Goal: Task Accomplishment & Management: Manage account settings

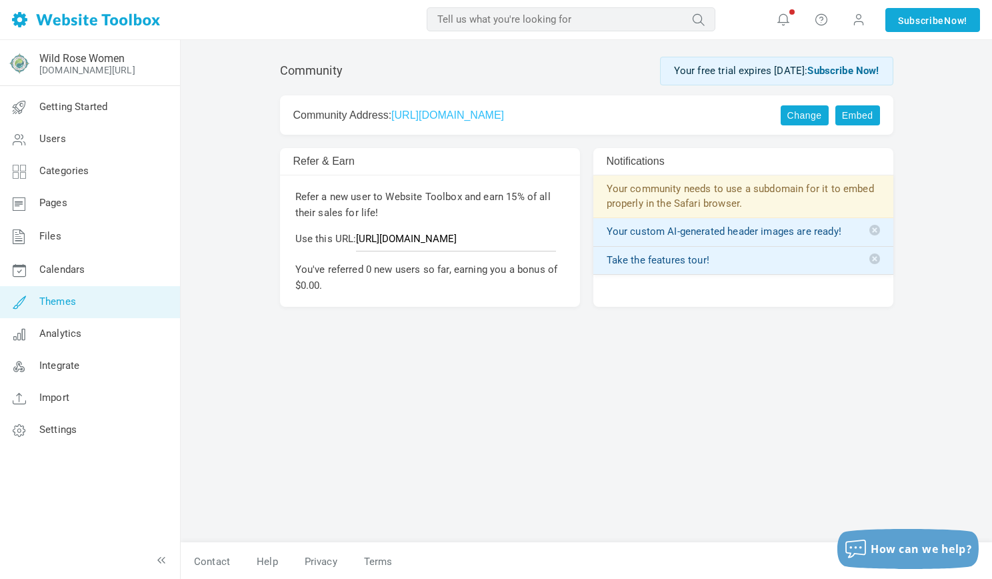
click at [91, 303] on link "Themes" at bounding box center [89, 302] width 181 height 32
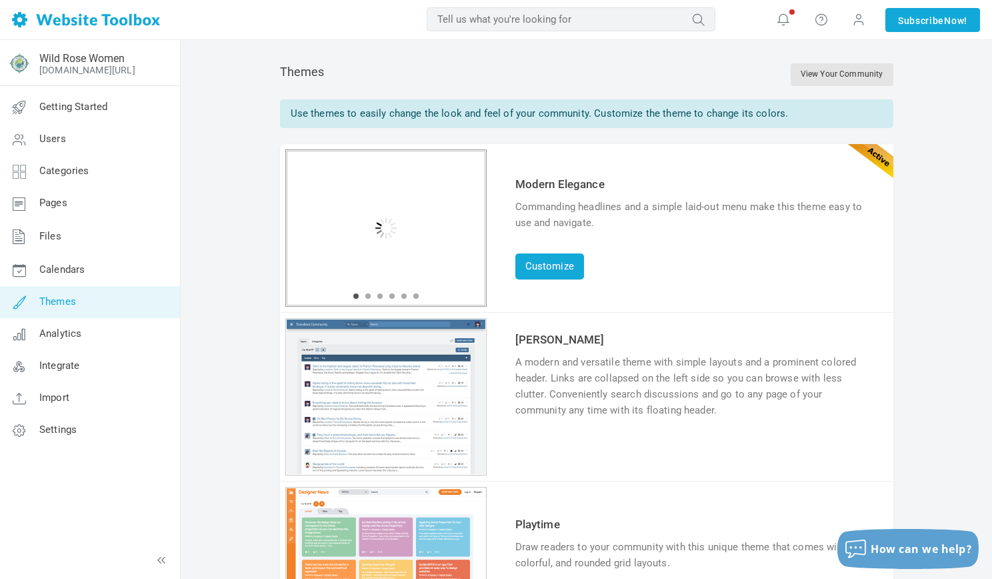
click at [359, 183] on div "1 2 3 4 5 6" at bounding box center [385, 227] width 201 height 157
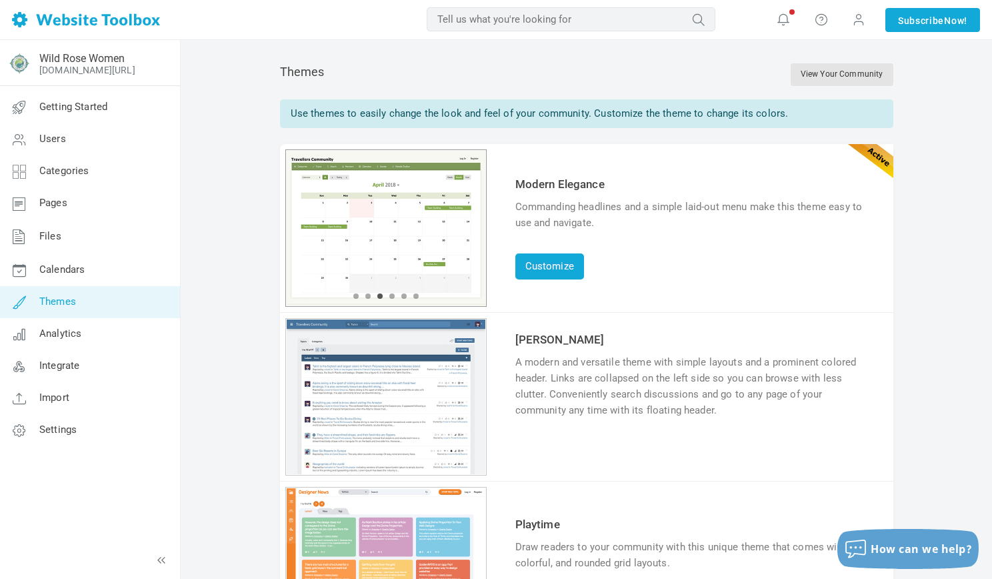
click at [337, 266] on div "1 2 3 4 5 6" at bounding box center [385, 227] width 201 height 157
click at [367, 175] on div "1 2 3 4 5 6" at bounding box center [385, 227] width 201 height 157
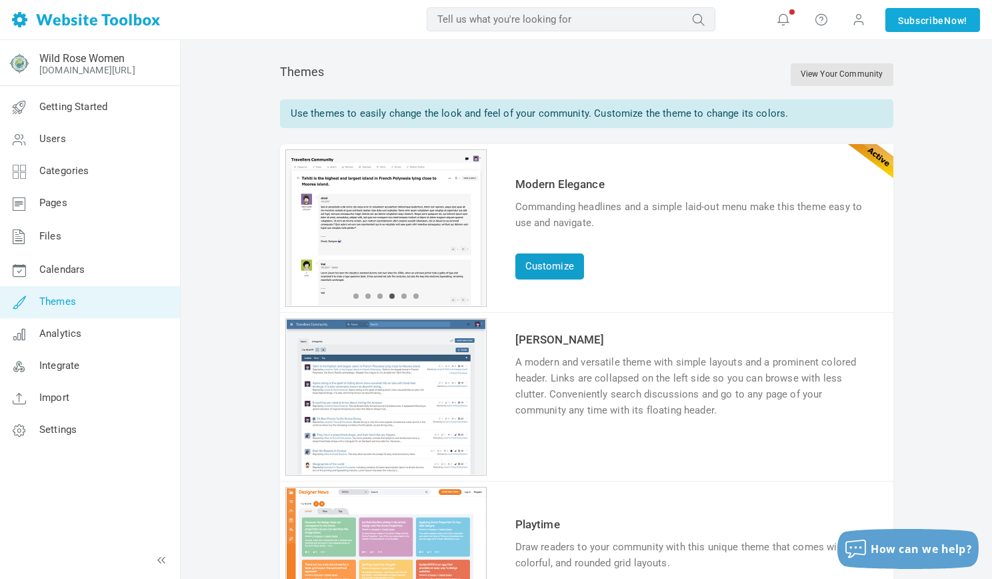
click at [543, 267] on link "Customize" at bounding box center [550, 266] width 69 height 26
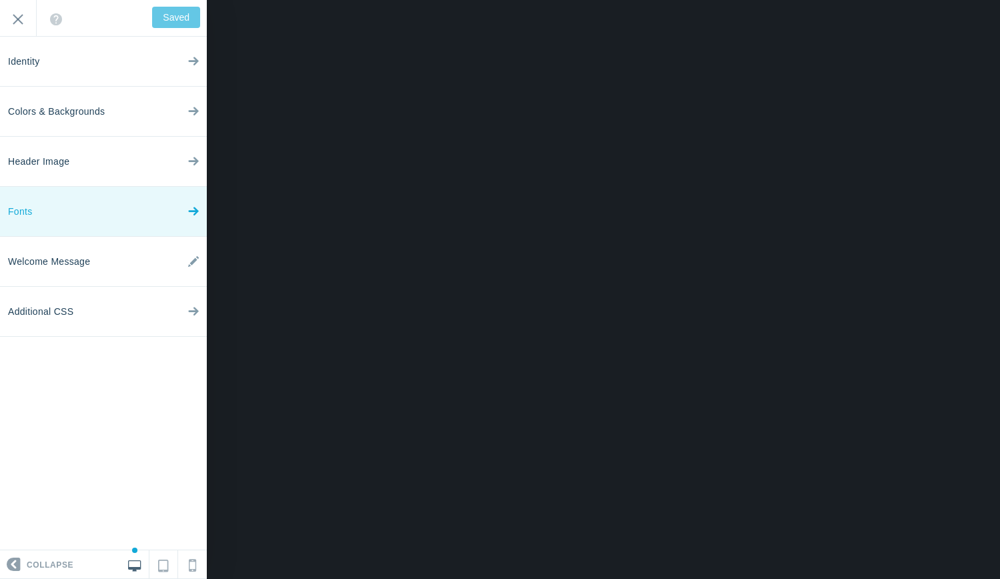
click at [150, 207] on link "Fonts" at bounding box center [103, 212] width 207 height 50
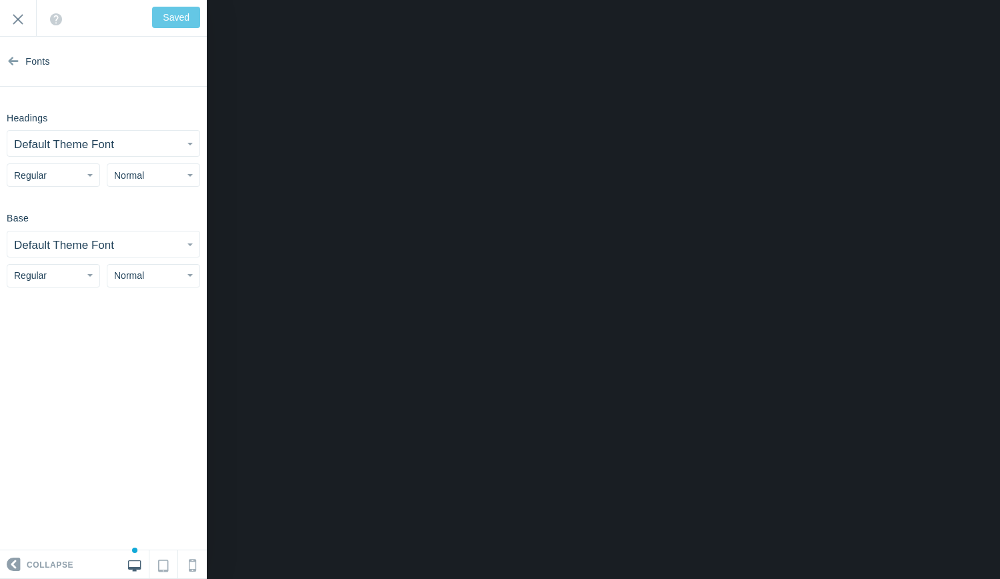
click at [175, 145] on button "Default Theme Font" at bounding box center [103, 143] width 192 height 25
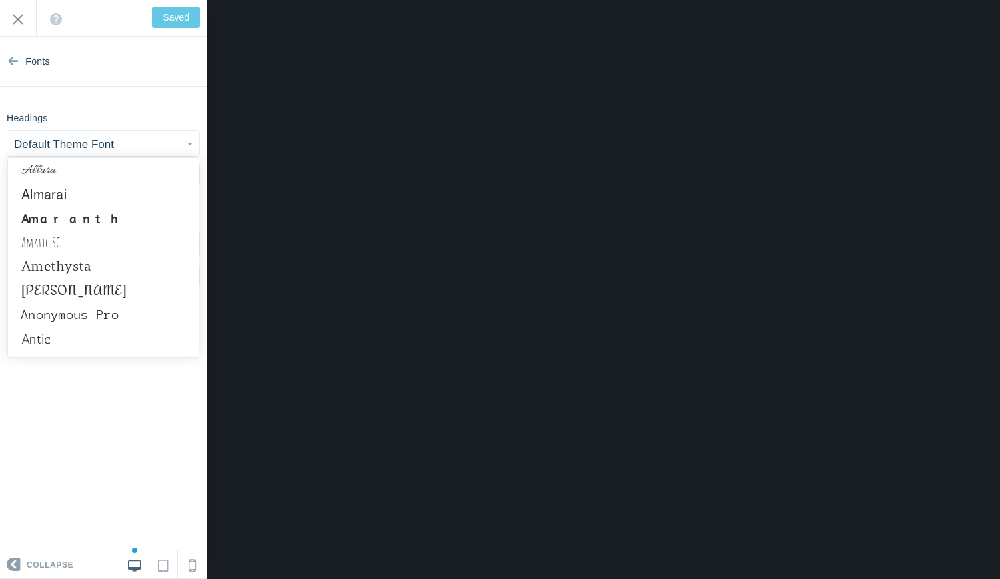
scroll to position [502, 0]
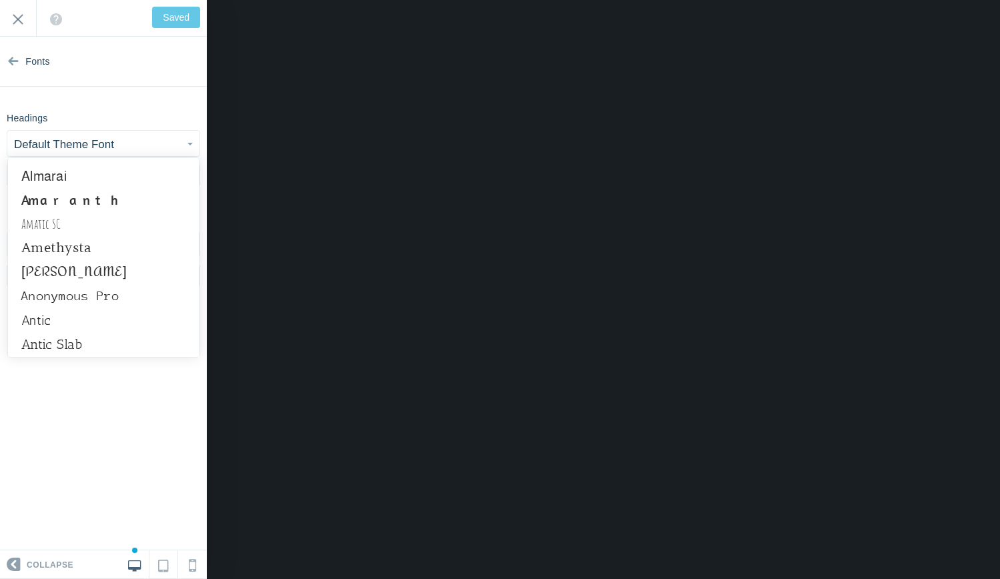
click at [131, 259] on link "Amethysta" at bounding box center [103, 248] width 191 height 24
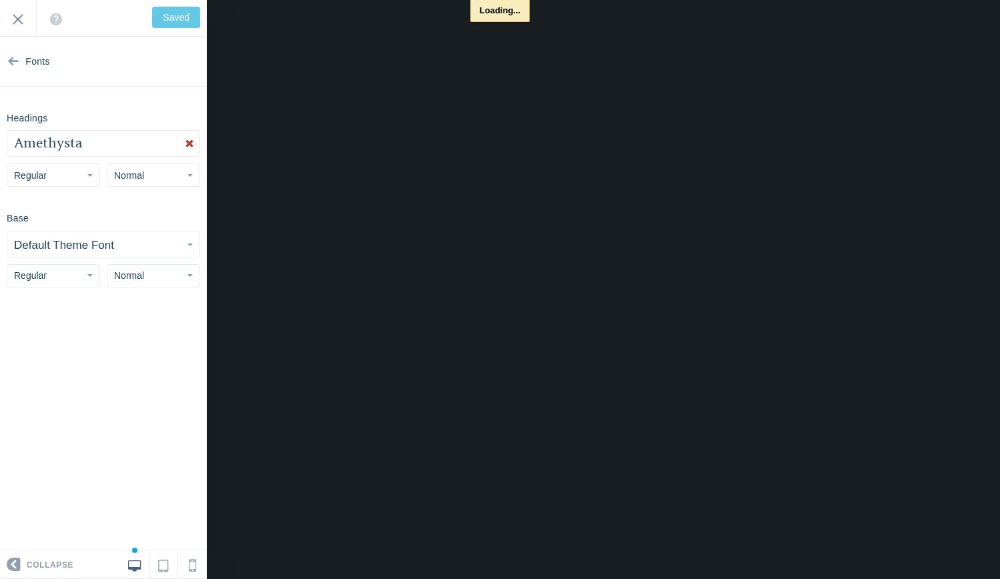
type input "Save"
click at [185, 141] on link at bounding box center [189, 143] width 20 height 25
click at [139, 147] on button "Default Theme Font" at bounding box center [103, 143] width 192 height 25
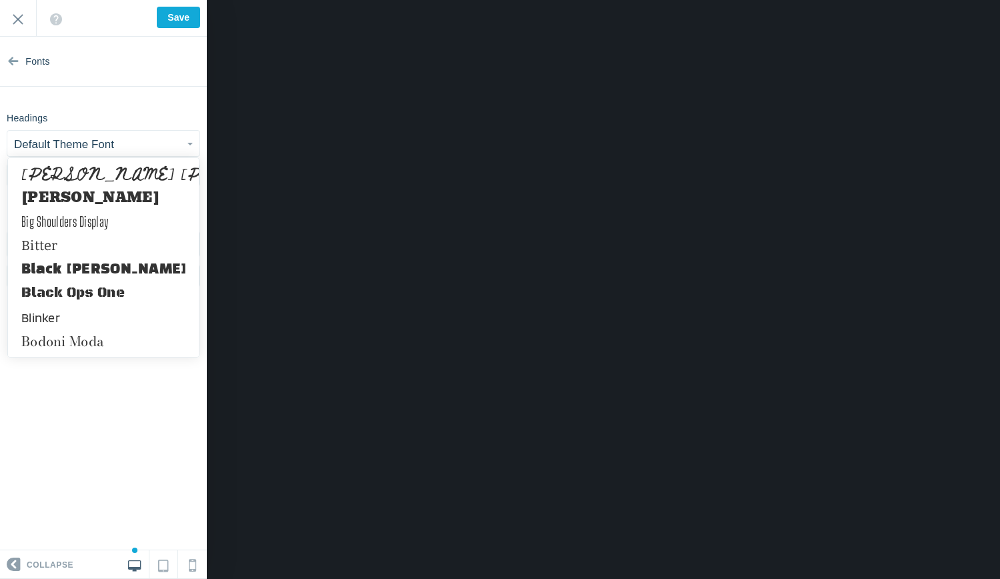
scroll to position [1609, 0]
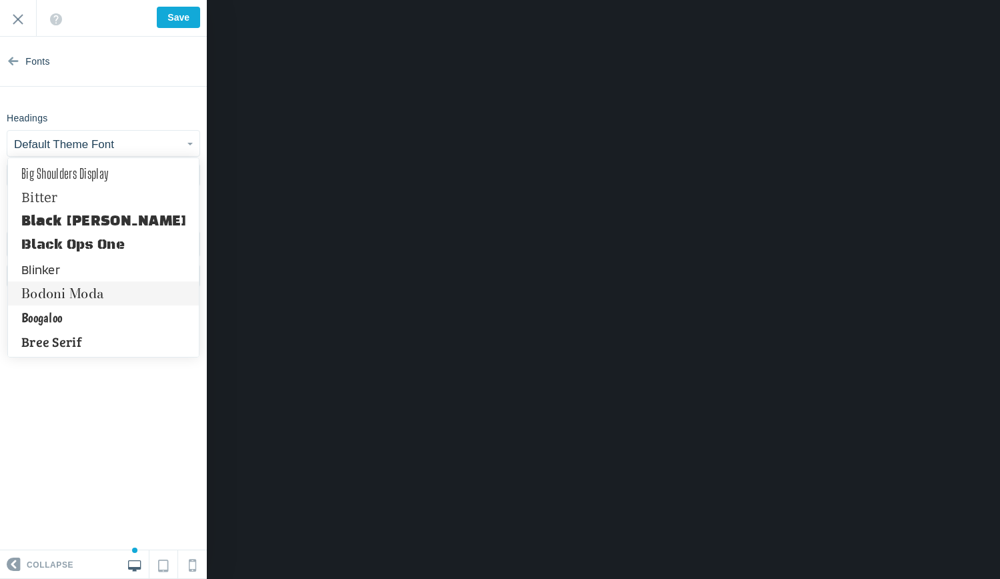
click at [95, 292] on link "Bodoni Moda" at bounding box center [103, 293] width 191 height 24
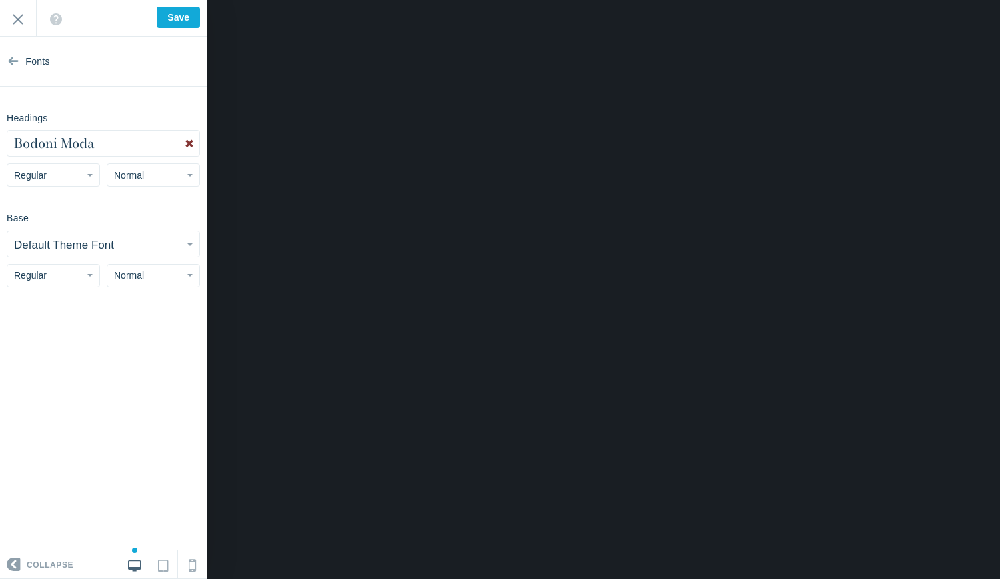
click at [189, 144] on link at bounding box center [189, 143] width 20 height 25
click at [182, 147] on button "Default Theme Font" at bounding box center [103, 143] width 192 height 25
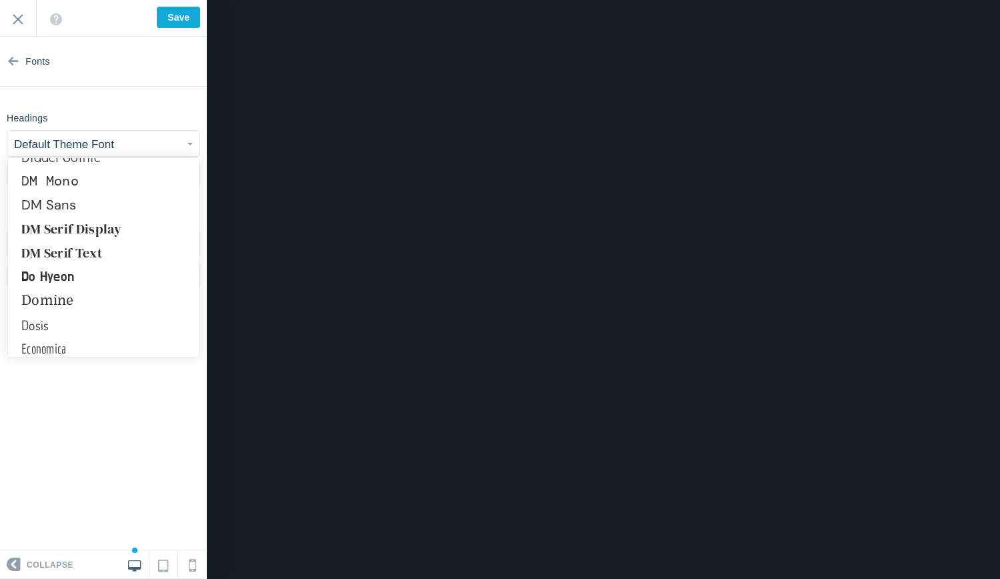
scroll to position [2994, 0]
click at [120, 232] on link "DM Serif Display" at bounding box center [103, 229] width 191 height 24
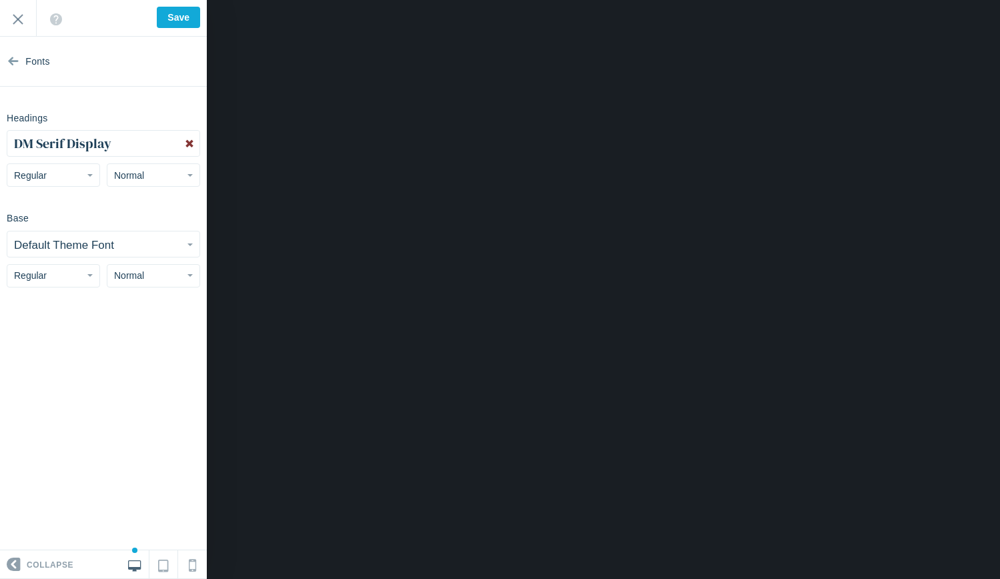
click at [180, 144] on link at bounding box center [189, 143] width 20 height 25
click at [159, 145] on button "Default Theme Font" at bounding box center [103, 143] width 192 height 25
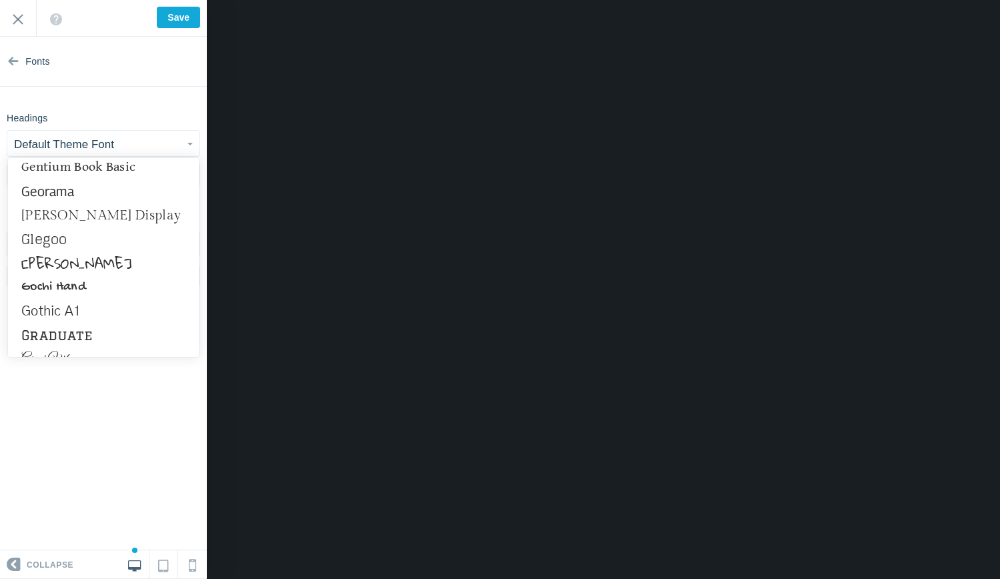
scroll to position [4061, 0]
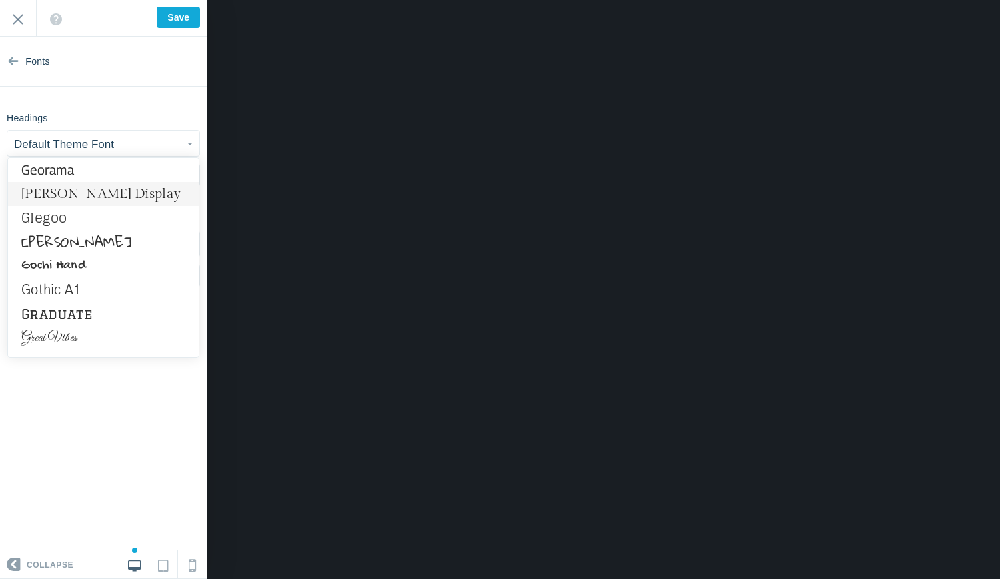
click at [110, 189] on link "[PERSON_NAME] Display" at bounding box center [103, 194] width 191 height 24
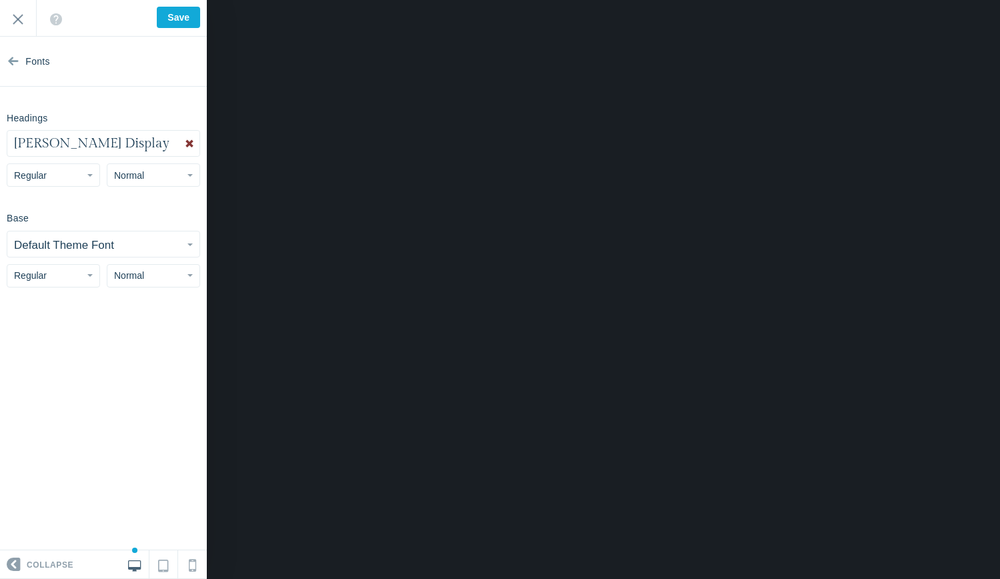
click at [184, 143] on link at bounding box center [189, 143] width 20 height 25
click at [190, 145] on button "Default Theme Font" at bounding box center [103, 143] width 192 height 25
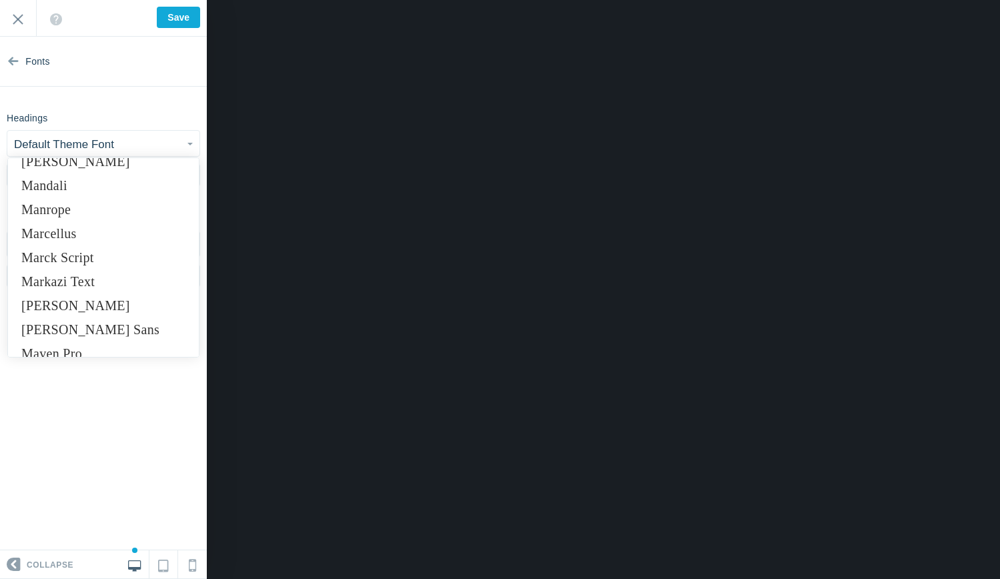
scroll to position [6000, 0]
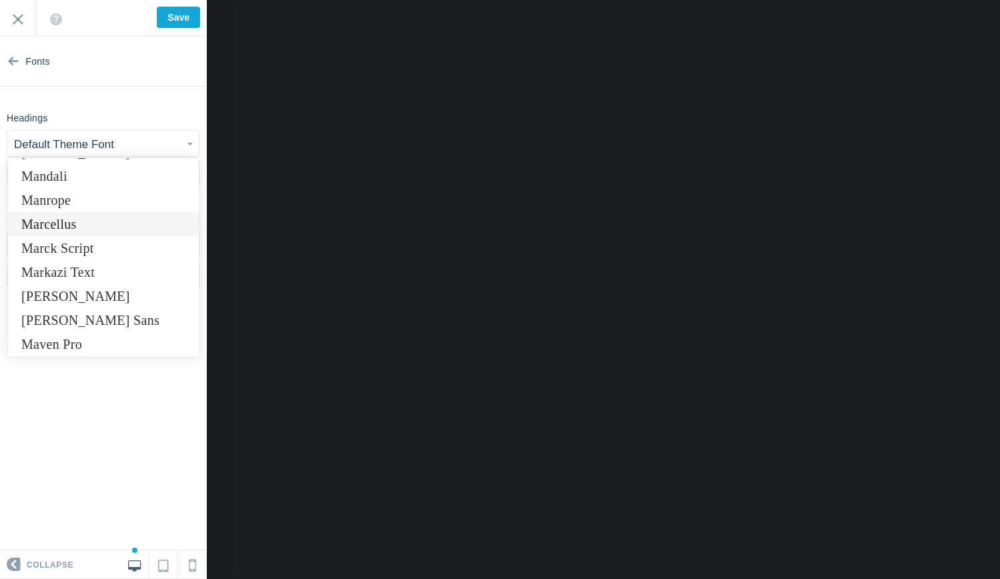
click at [97, 229] on link "Marcellus" at bounding box center [103, 224] width 191 height 24
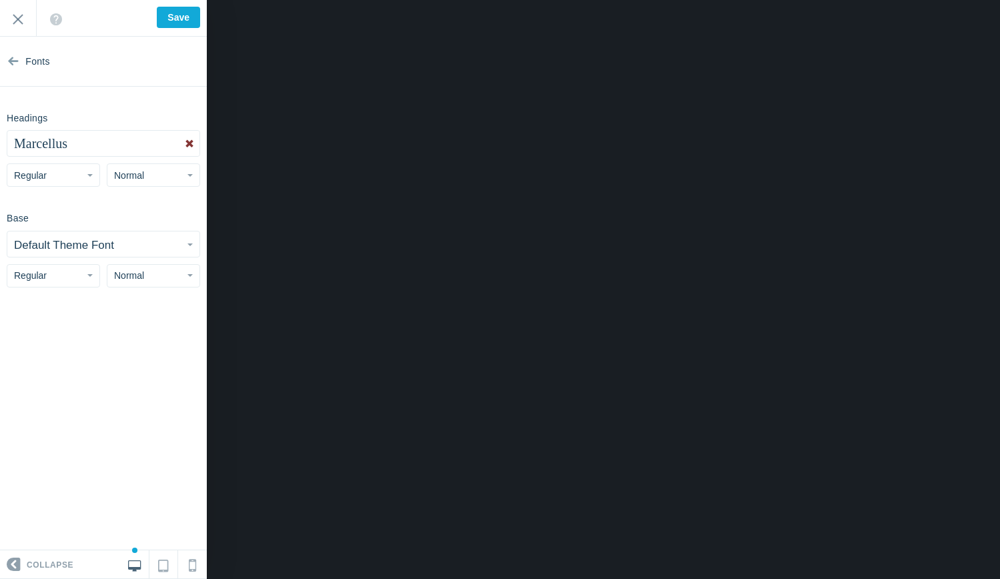
click at [187, 141] on link at bounding box center [189, 143] width 20 height 25
click at [187, 141] on button "Default Theme Font" at bounding box center [103, 143] width 192 height 25
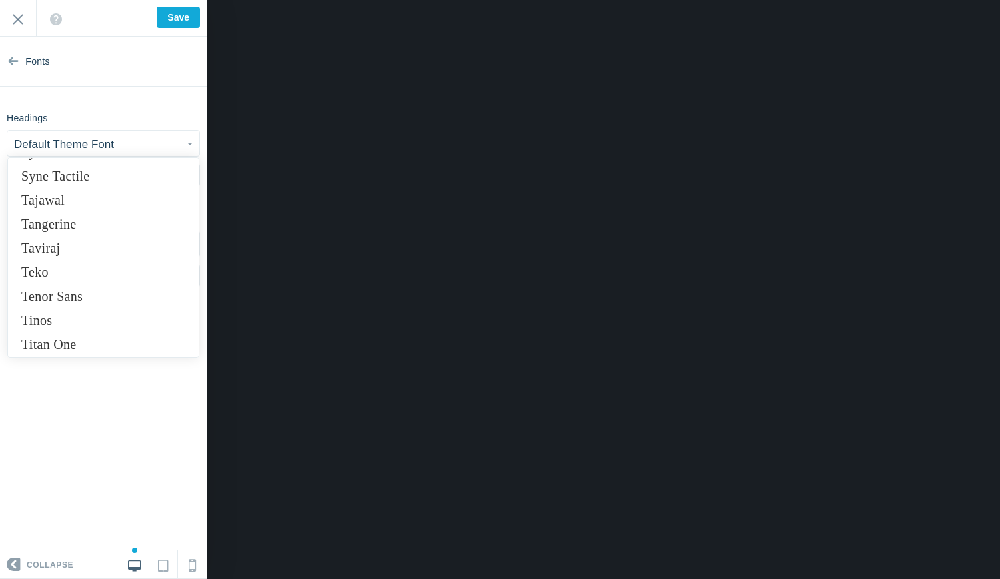
scroll to position [10239, 0]
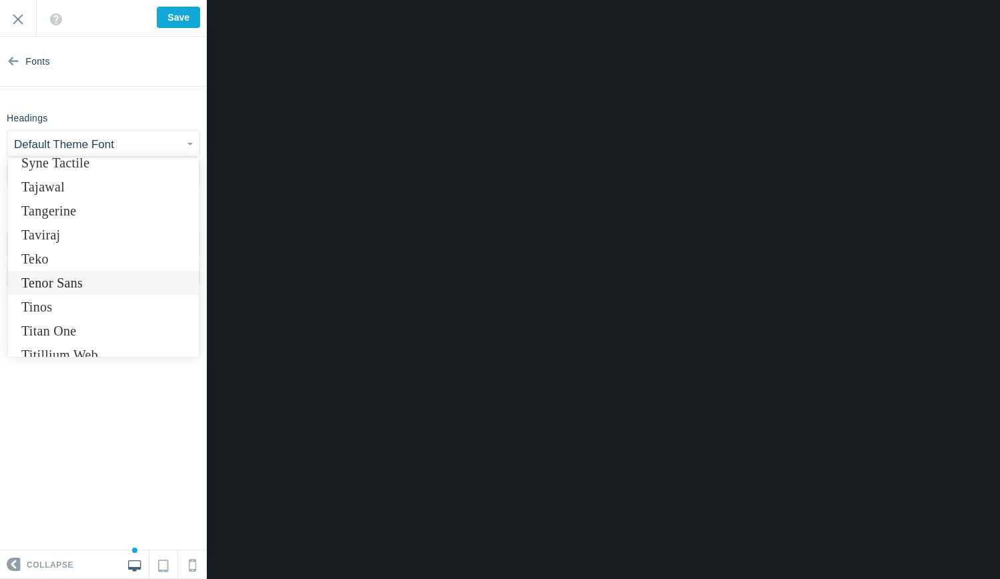
click at [110, 286] on link "Tenor Sans" at bounding box center [103, 283] width 191 height 24
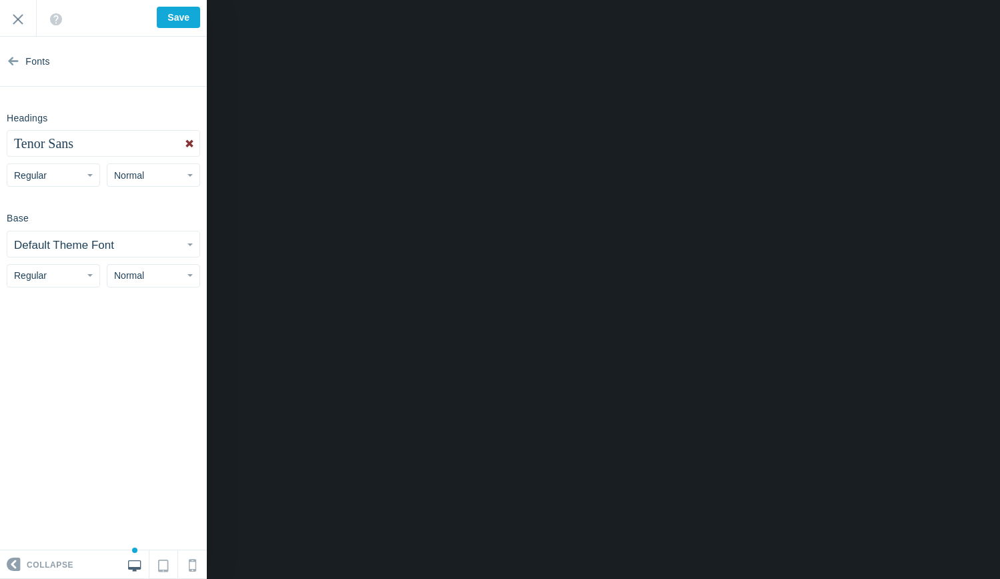
click at [186, 146] on link at bounding box center [189, 143] width 20 height 25
click at [137, 144] on button "Default Theme Font" at bounding box center [103, 143] width 192 height 25
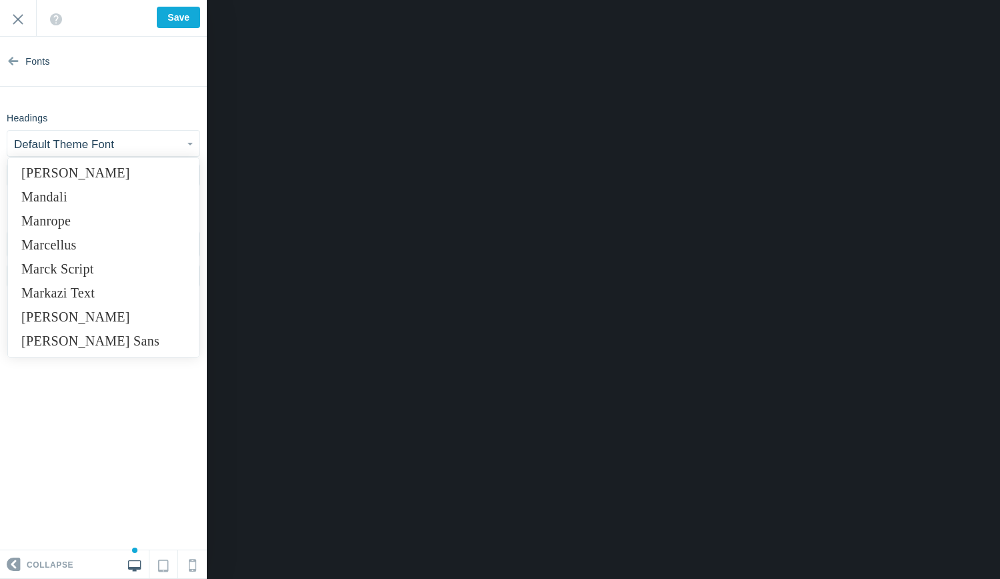
scroll to position [5978, 0]
click at [133, 249] on link "Marcellus" at bounding box center [103, 246] width 191 height 24
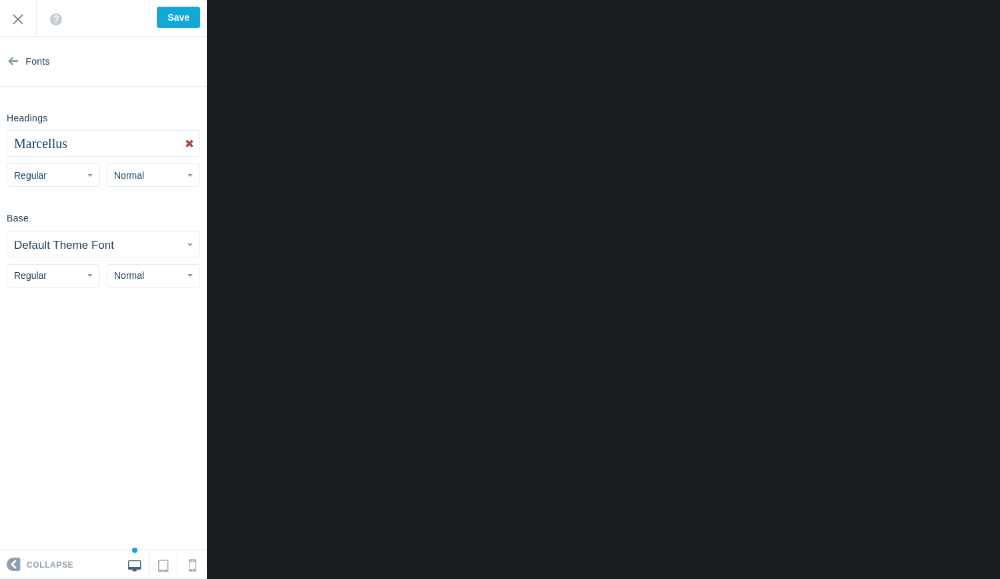
click at [83, 173] on button "Regular" at bounding box center [53, 174] width 93 height 23
click at [61, 233] on link "Italic" at bounding box center [53, 228] width 92 height 24
click at [79, 175] on button "Italic" at bounding box center [53, 174] width 93 height 23
click at [70, 201] on link "Regular" at bounding box center [53, 204] width 92 height 24
click at [155, 245] on button "Default Theme Font" at bounding box center [103, 243] width 192 height 25
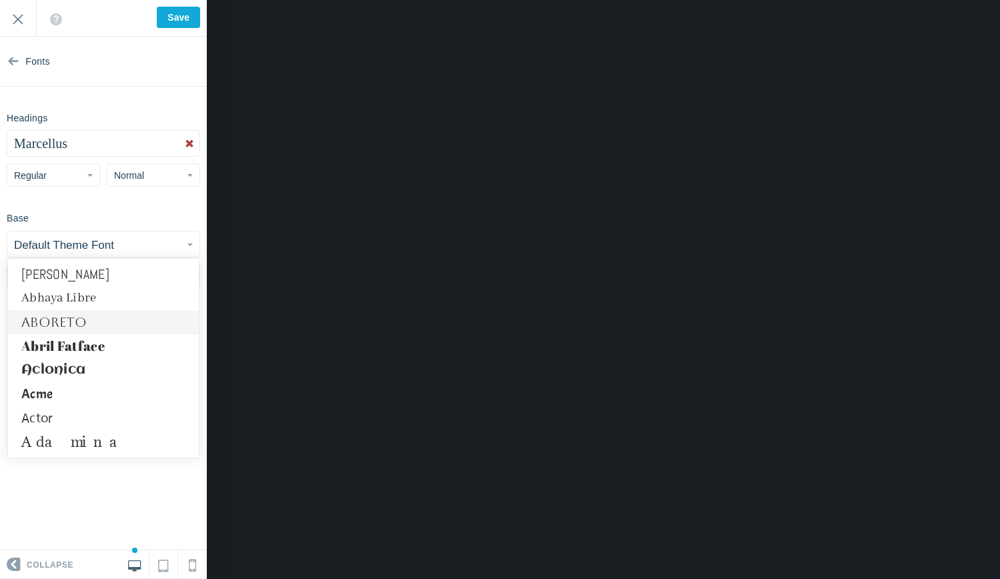
click at [125, 319] on link "Aboreto" at bounding box center [103, 322] width 191 height 24
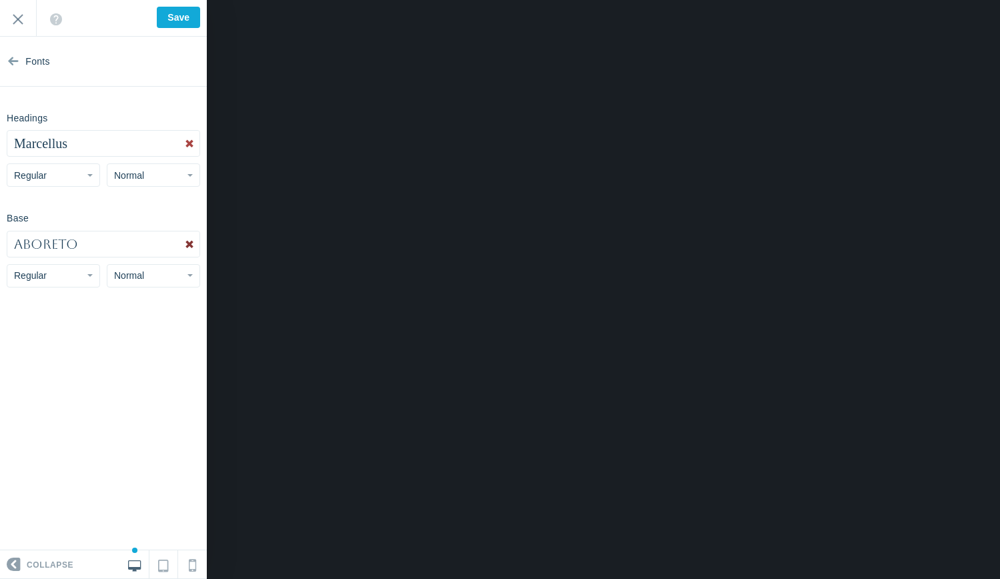
click at [186, 240] on link at bounding box center [189, 243] width 20 height 25
click at [27, 23] on input "Exit" at bounding box center [18, 18] width 36 height 37
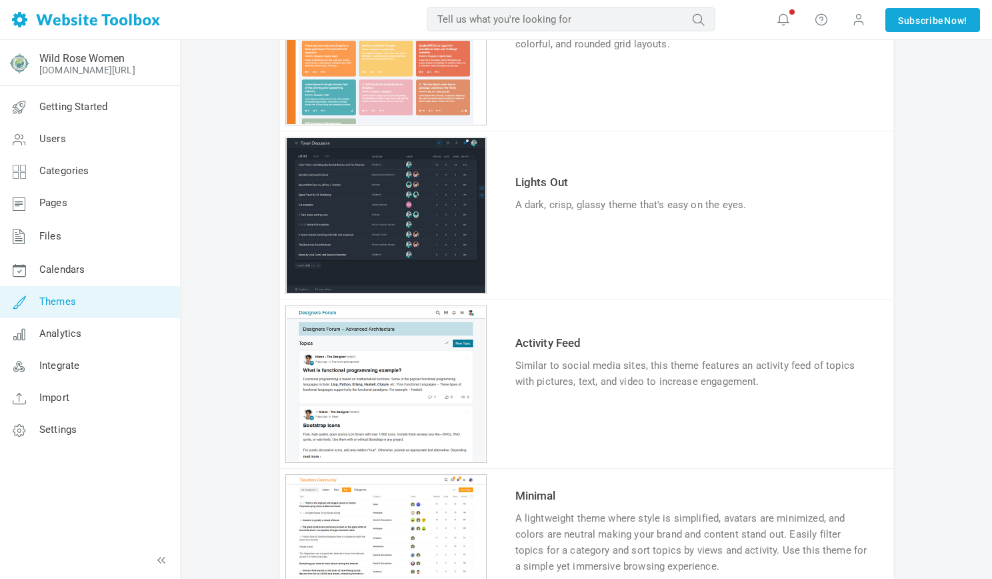
scroll to position [520, 0]
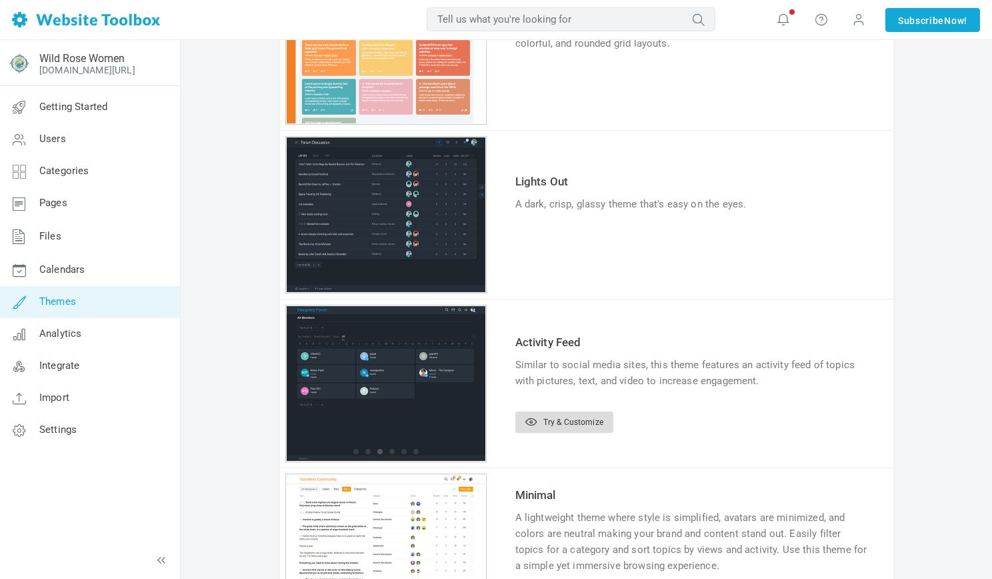
click at [551, 423] on link "Try & Customize" at bounding box center [565, 422] width 98 height 21
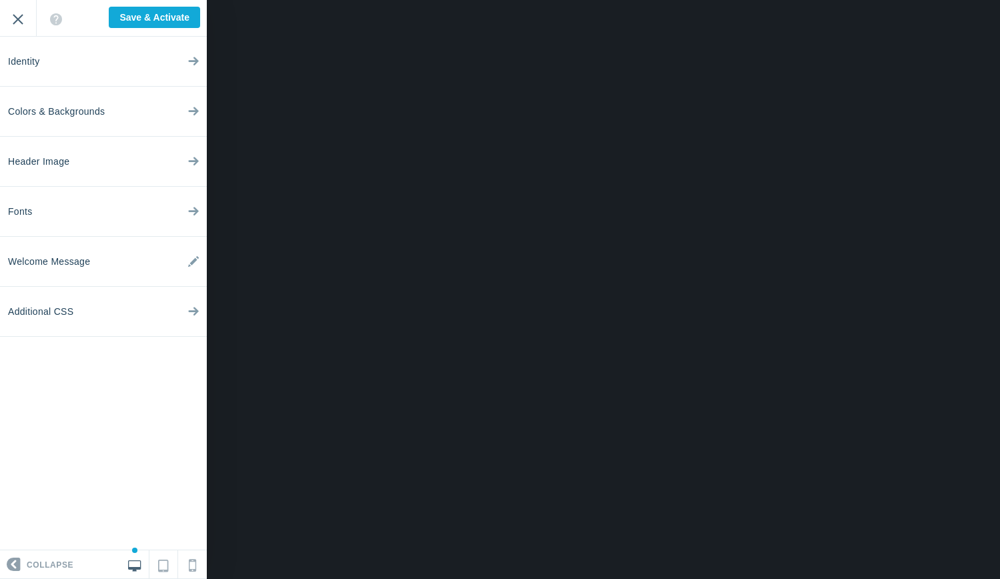
click at [21, 12] on input "Exit" at bounding box center [18, 18] width 36 height 37
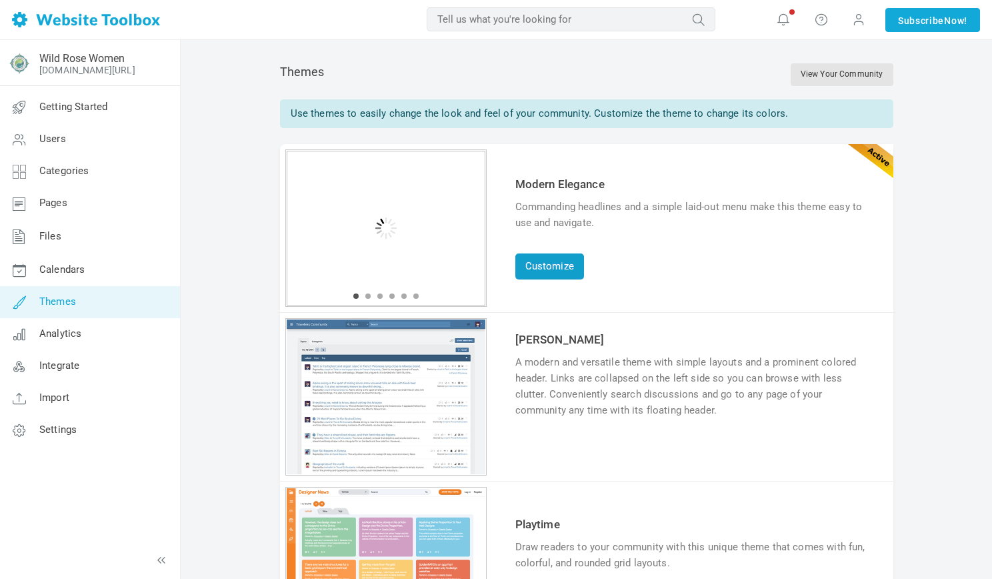
click at [566, 270] on link "Customize" at bounding box center [550, 266] width 69 height 26
